Goal: Information Seeking & Learning: Learn about a topic

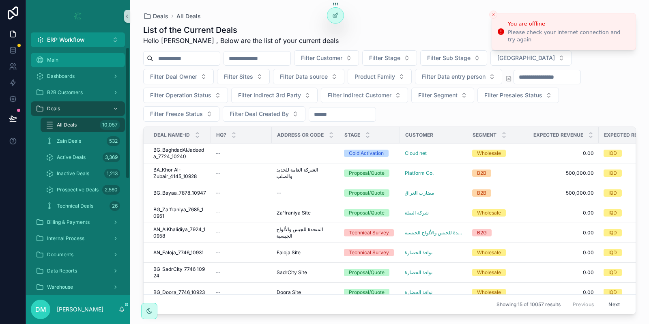
click at [86, 66] on div "Main" at bounding box center [78, 60] width 84 height 13
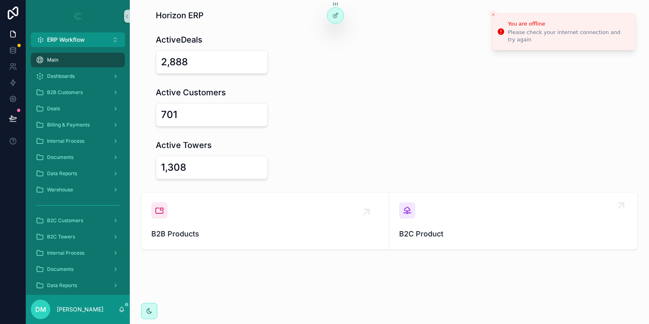
click at [508, 229] on span "B2C Product" at bounding box center [513, 233] width 228 height 11
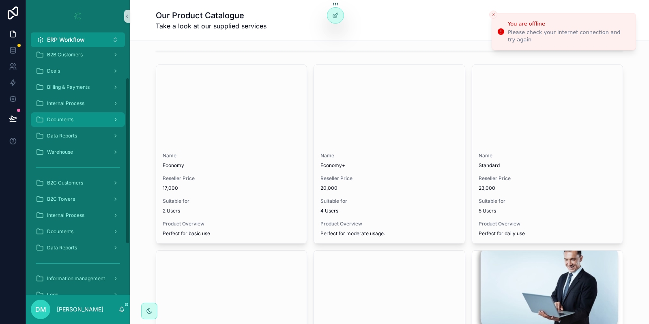
scroll to position [45, 0]
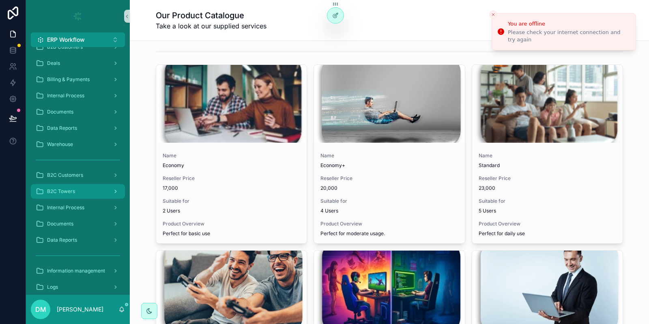
click at [102, 185] on div "B2C Towers" at bounding box center [78, 191] width 84 height 13
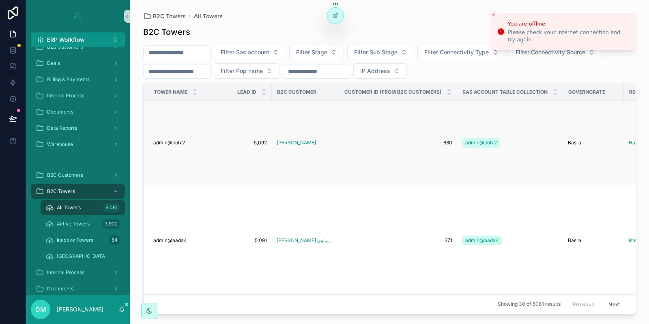
click at [199, 156] on td "admin@bblx2 admin@bblx2" at bounding box center [177, 143] width 67 height 85
click at [186, 149] on td "admin@bblx2 admin@bblx2" at bounding box center [177, 143] width 67 height 85
click at [183, 143] on span "admin@bblx2" at bounding box center [169, 143] width 32 height 6
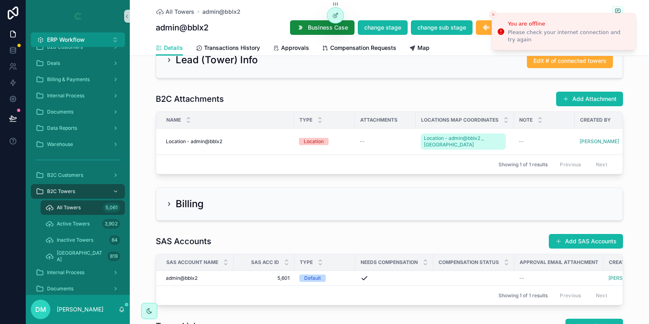
scroll to position [276, 0]
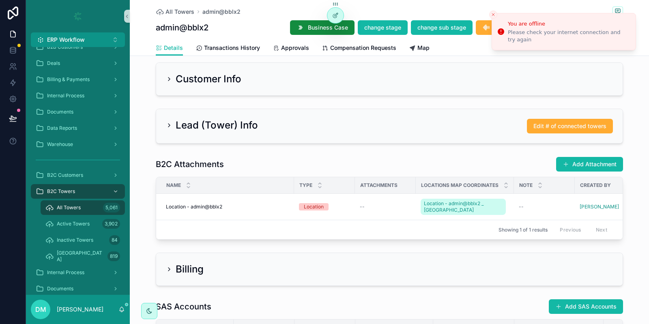
click at [193, 83] on h2 "Customer Info" at bounding box center [209, 79] width 66 height 13
click at [181, 90] on div "Customer Info" at bounding box center [389, 79] width 466 height 32
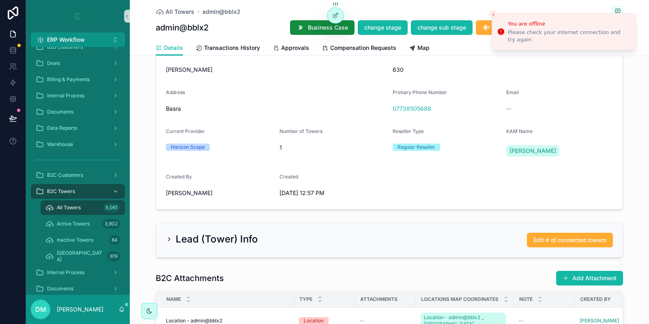
scroll to position [335, 0]
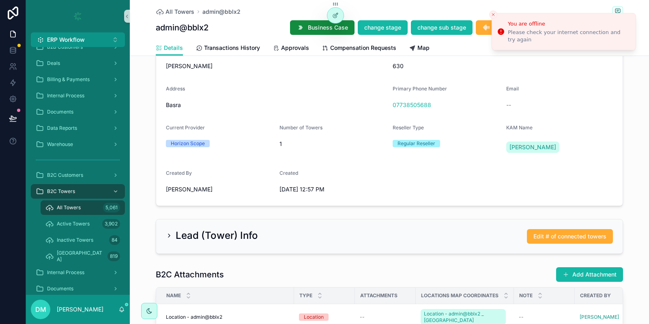
click at [187, 227] on div "Lead (Tower) Info Edit # of connected towers" at bounding box center [389, 236] width 466 height 34
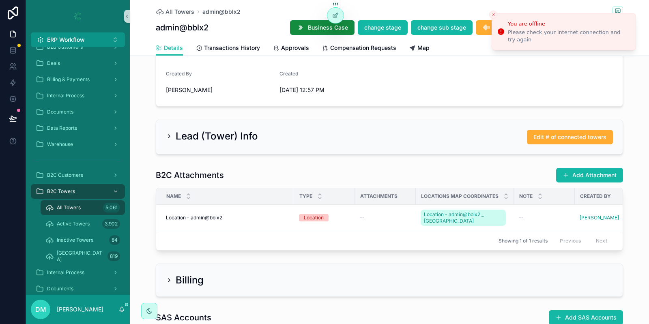
scroll to position [435, 0]
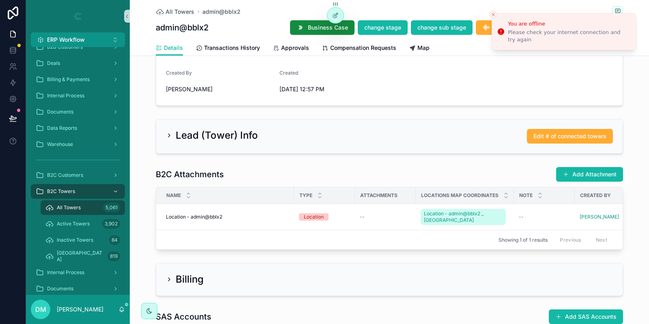
click at [165, 128] on div "Lead (Tower) Info Edit # of connected towers" at bounding box center [389, 136] width 466 height 34
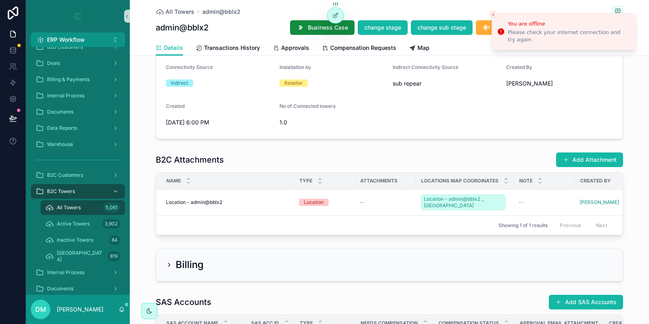
scroll to position [792, 0]
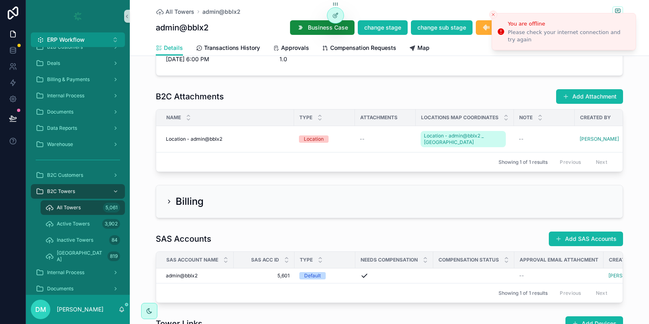
click at [173, 189] on div "Billing" at bounding box center [389, 201] width 466 height 32
click at [169, 197] on div "Billing" at bounding box center [185, 201] width 38 height 13
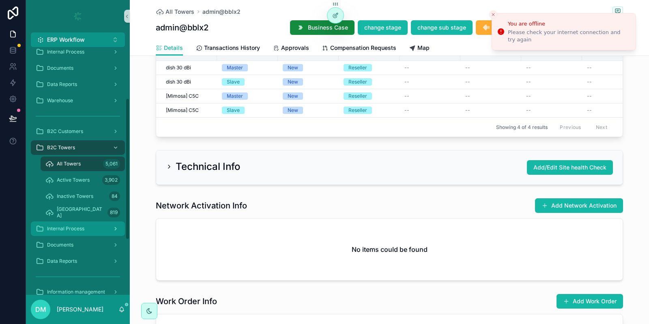
scroll to position [94, 0]
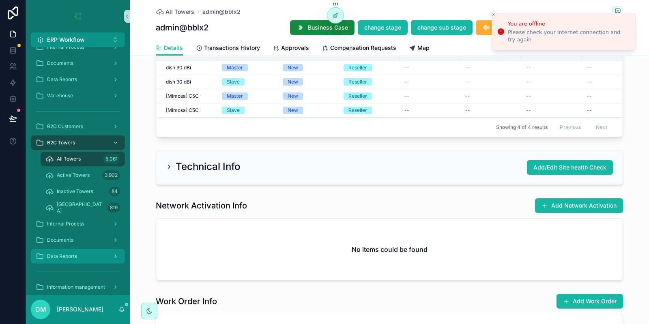
click at [80, 250] on div "Data Reports" at bounding box center [78, 256] width 84 height 13
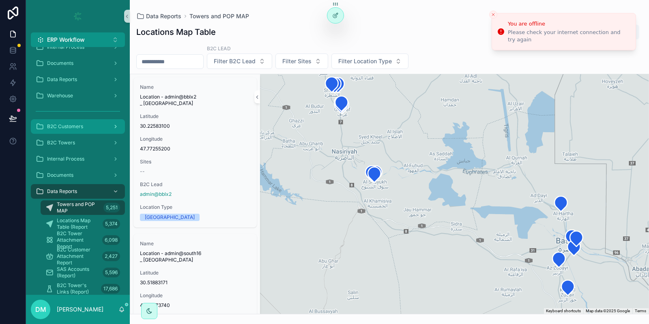
click at [64, 133] on link "B2C Customers" at bounding box center [78, 126] width 94 height 15
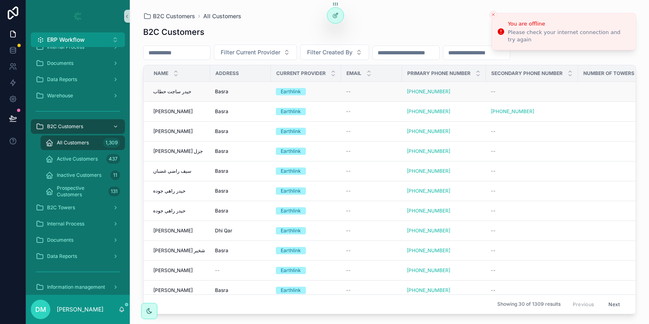
click at [179, 95] on span "حيدر ساجت حطاب" at bounding box center [172, 91] width 38 height 6
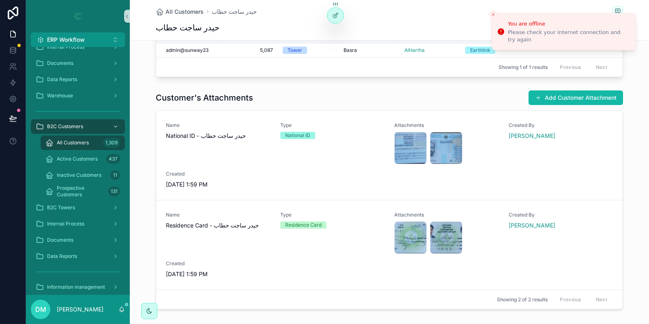
scroll to position [282, 0]
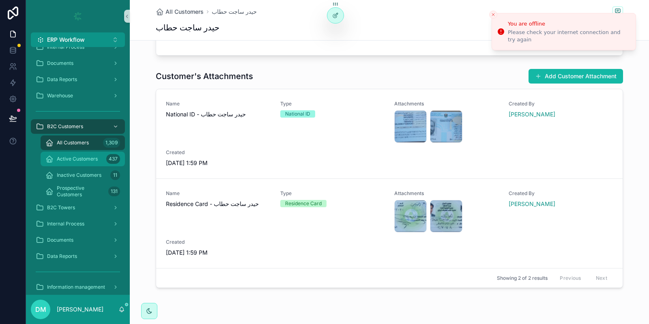
click at [101, 155] on div "Active Customers 437" at bounding box center [82, 159] width 75 height 13
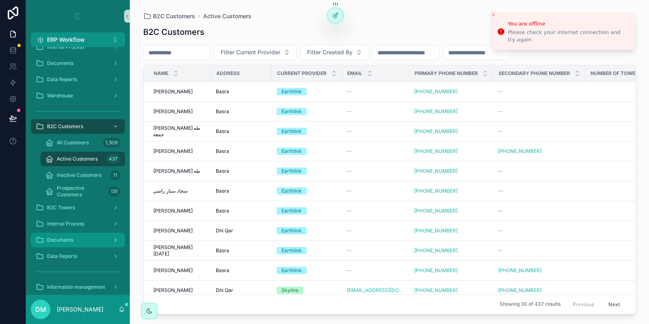
click at [92, 247] on link "Documents" at bounding box center [78, 240] width 94 height 15
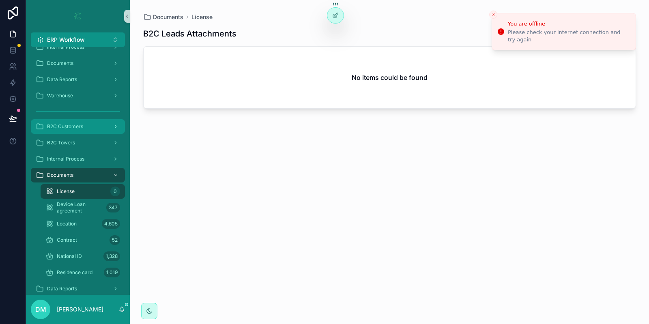
click at [92, 123] on div "B2C Customers" at bounding box center [78, 126] width 84 height 13
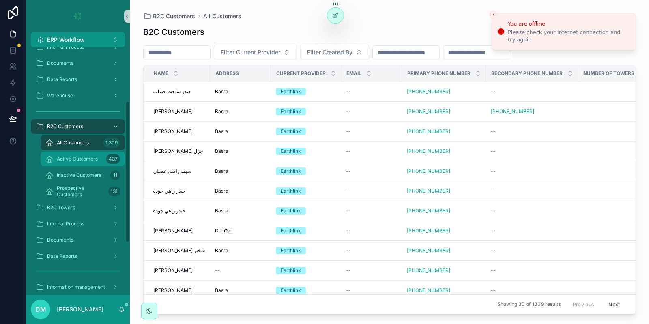
click at [70, 162] on span "Active Customers" at bounding box center [77, 159] width 41 height 6
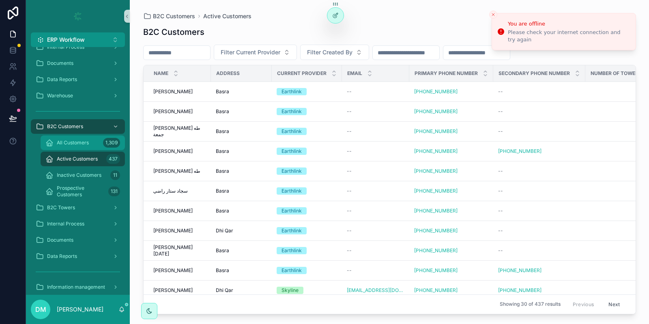
click at [89, 143] on div "All Customers 1,309" at bounding box center [82, 142] width 75 height 13
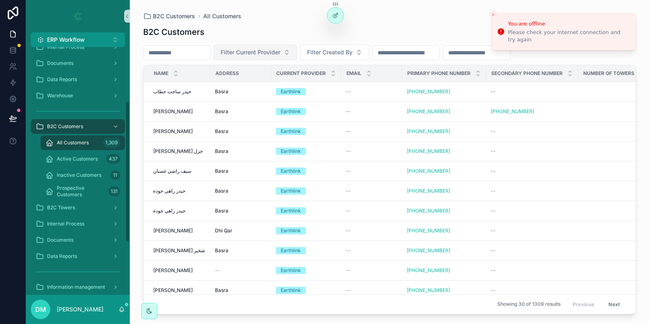
click at [288, 59] on button "Filter Current Provider" at bounding box center [255, 52] width 83 height 15
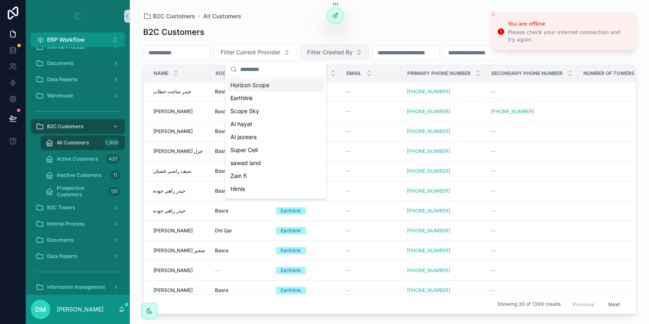
click at [355, 46] on button "Filter Created By" at bounding box center [334, 52] width 69 height 15
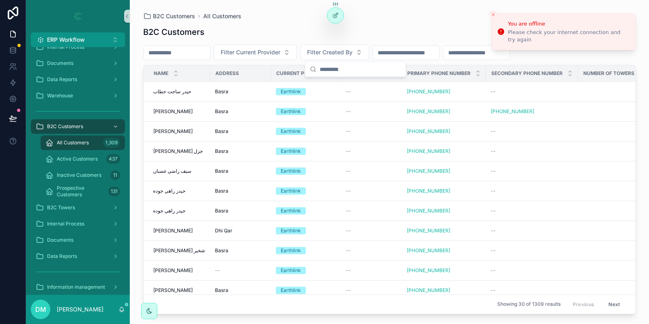
click at [413, 50] on input "scrollable content" at bounding box center [406, 52] width 67 height 11
click at [510, 47] on input "scrollable content" at bounding box center [476, 52] width 67 height 11
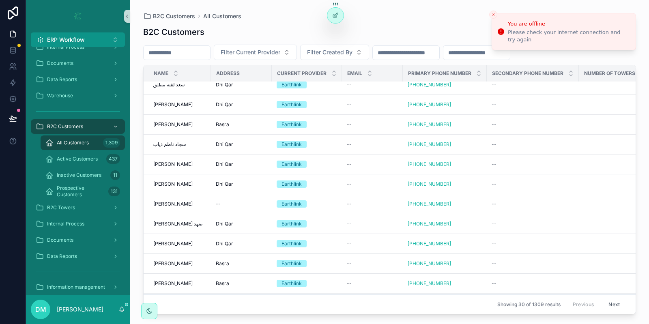
scroll to position [420, 0]
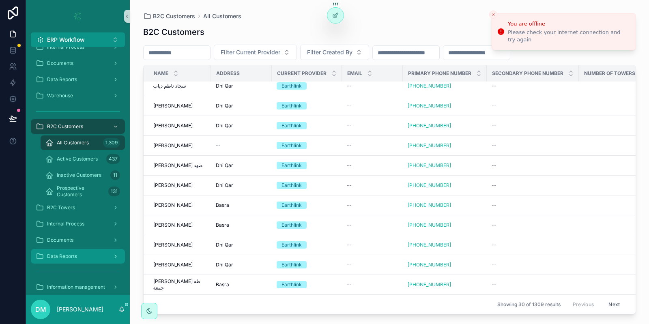
click at [81, 252] on div "Data Reports" at bounding box center [78, 256] width 84 height 13
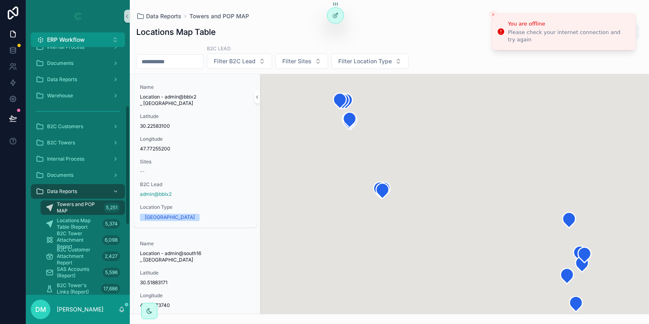
scroll to position [266, 0]
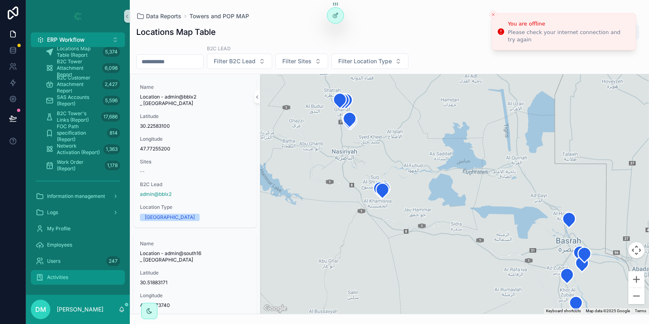
click at [74, 275] on div "Activities" at bounding box center [78, 277] width 84 height 13
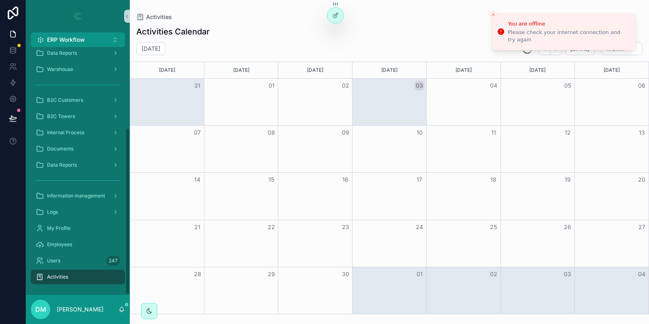
scroll to position [120, 0]
click at [92, 215] on div "Logs" at bounding box center [78, 212] width 84 height 13
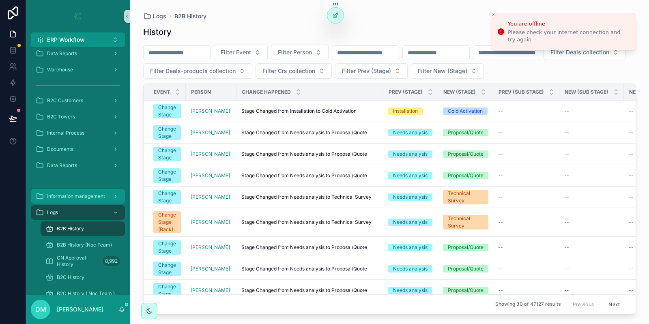
click at [100, 192] on div "Information management" at bounding box center [78, 196] width 84 height 13
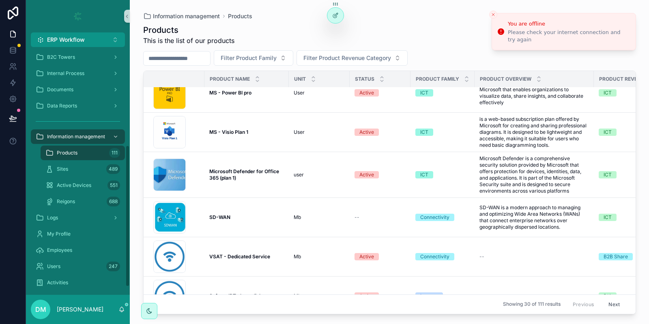
scroll to position [142, 0]
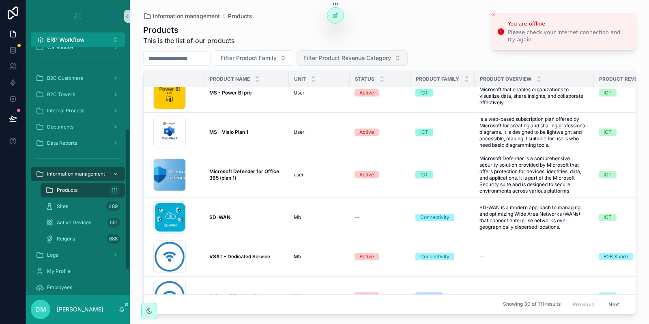
click at [388, 53] on button "Filter Product Revenue Category" at bounding box center [352, 57] width 111 height 15
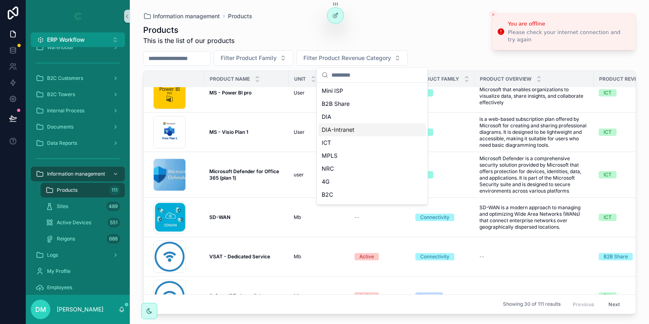
scroll to position [24, 0]
click at [350, 167] on div "B2C" at bounding box center [371, 170] width 107 height 13
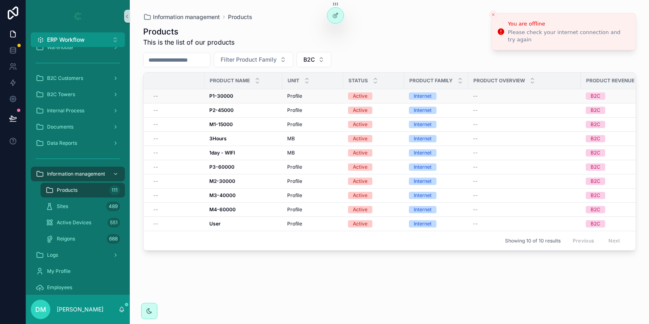
click at [240, 95] on div "P1-30000 P1-30000" at bounding box center [243, 96] width 68 height 6
click at [315, 62] on span "B2C" at bounding box center [308, 60] width 11 height 8
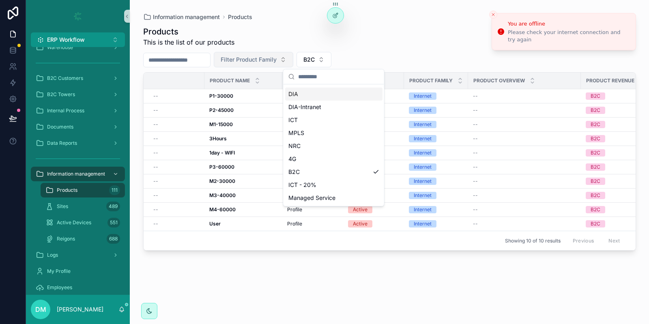
scroll to position [37, 0]
click at [277, 60] on span "Filter Product Family" at bounding box center [249, 60] width 56 height 8
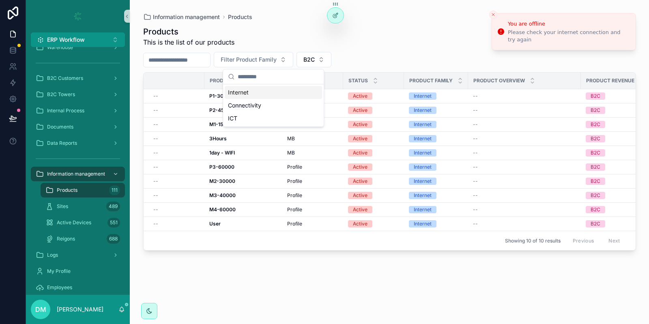
click at [211, 54] on div "scrollable content" at bounding box center [176, 60] width 67 height 15
drag, startPoint x: 357, startPoint y: 58, endPoint x: 342, endPoint y: 61, distance: 15.4
click at [356, 58] on div "Filter Product Family B2C" at bounding box center [389, 59] width 493 height 15
click at [315, 62] on span "B2C" at bounding box center [308, 60] width 11 height 8
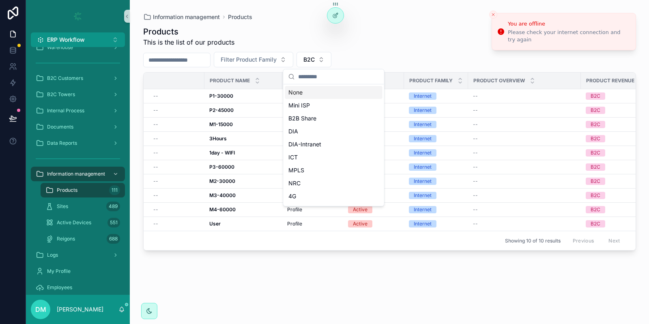
scroll to position [0, 0]
click at [318, 88] on div "None" at bounding box center [333, 92] width 97 height 13
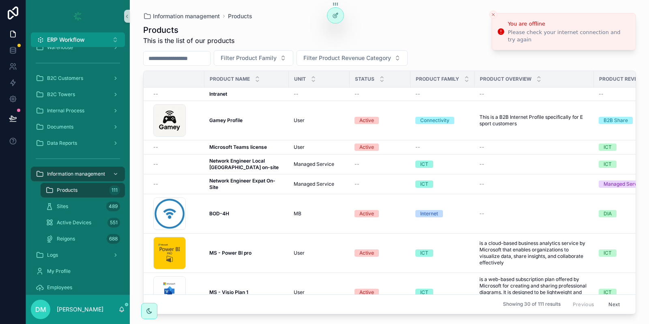
click at [210, 56] on input "scrollable content" at bounding box center [177, 58] width 67 height 11
click at [236, 211] on div "BOD-4H BOD-4H" at bounding box center [246, 214] width 75 height 6
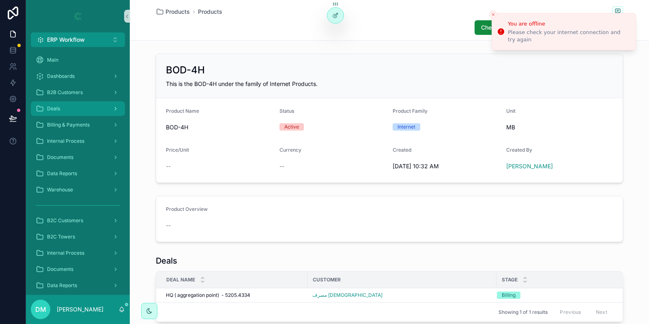
click at [63, 105] on div "Deals" at bounding box center [78, 108] width 84 height 13
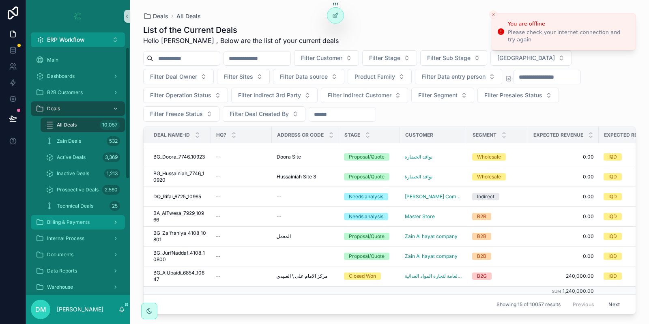
scroll to position [15, 0]
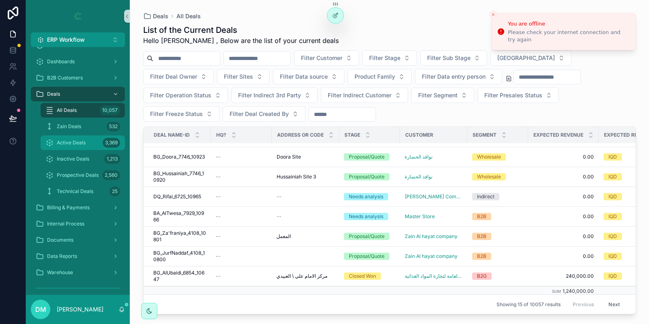
click at [61, 144] on span "Active Deals" at bounding box center [71, 143] width 29 height 6
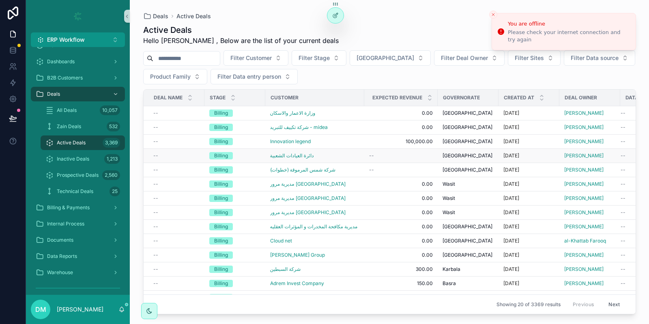
click at [270, 157] on td "دائرة العيادات الشعبية" at bounding box center [314, 156] width 99 height 14
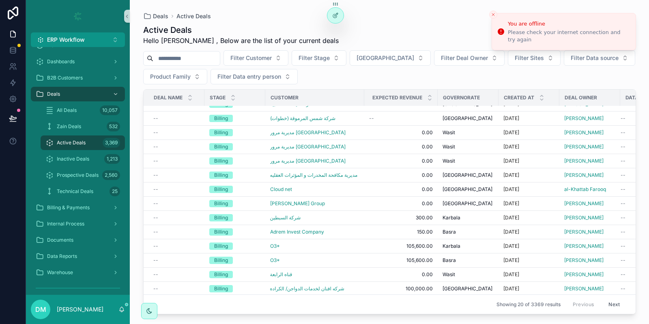
scroll to position [54, 0]
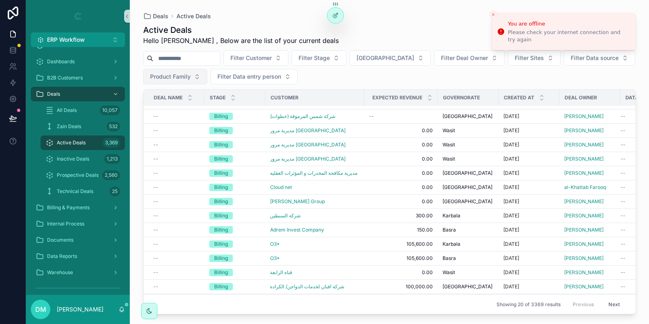
click at [191, 79] on span "Product Family" at bounding box center [170, 77] width 41 height 8
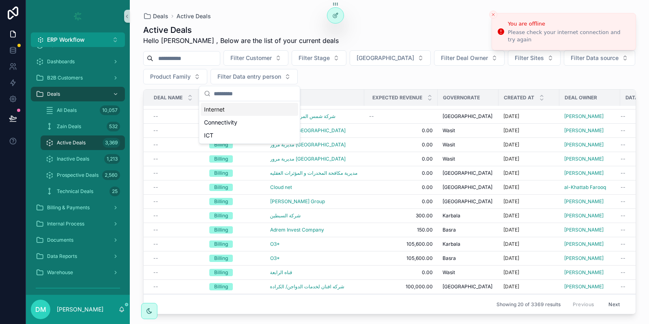
click at [217, 105] on div "Internet" at bounding box center [249, 109] width 97 height 13
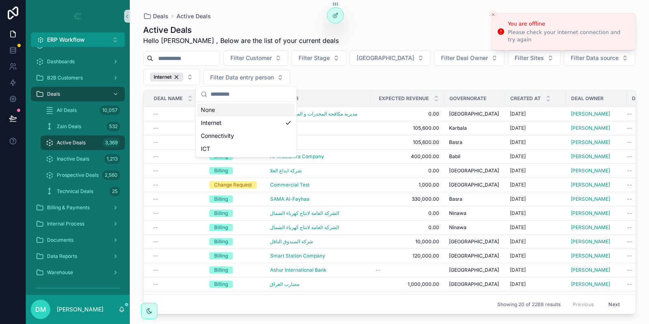
click at [417, 74] on div "Filter Customer Filter Stage Filter Governorate Filter Deal Owner Filter Sites …" at bounding box center [389, 67] width 493 height 35
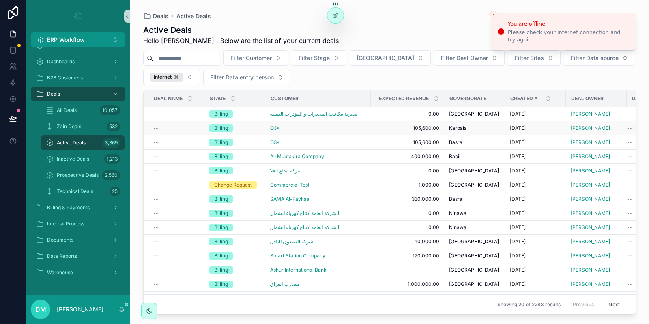
click at [256, 126] on div "Billing" at bounding box center [234, 128] width 51 height 7
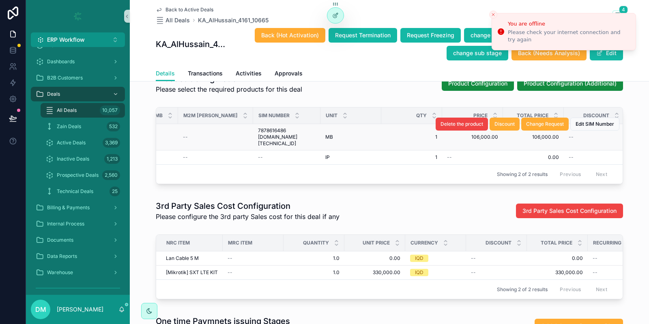
scroll to position [1053, 0]
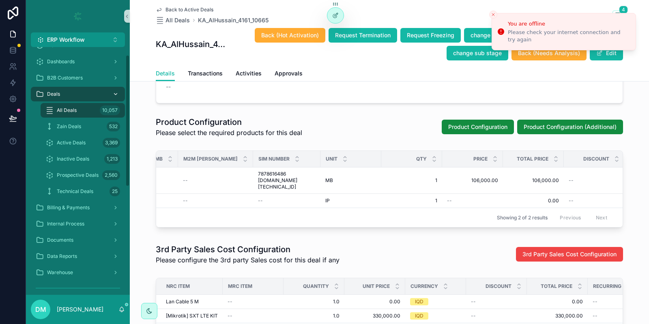
click at [75, 97] on div "Deals" at bounding box center [78, 94] width 84 height 13
